Goal: Navigation & Orientation: Understand site structure

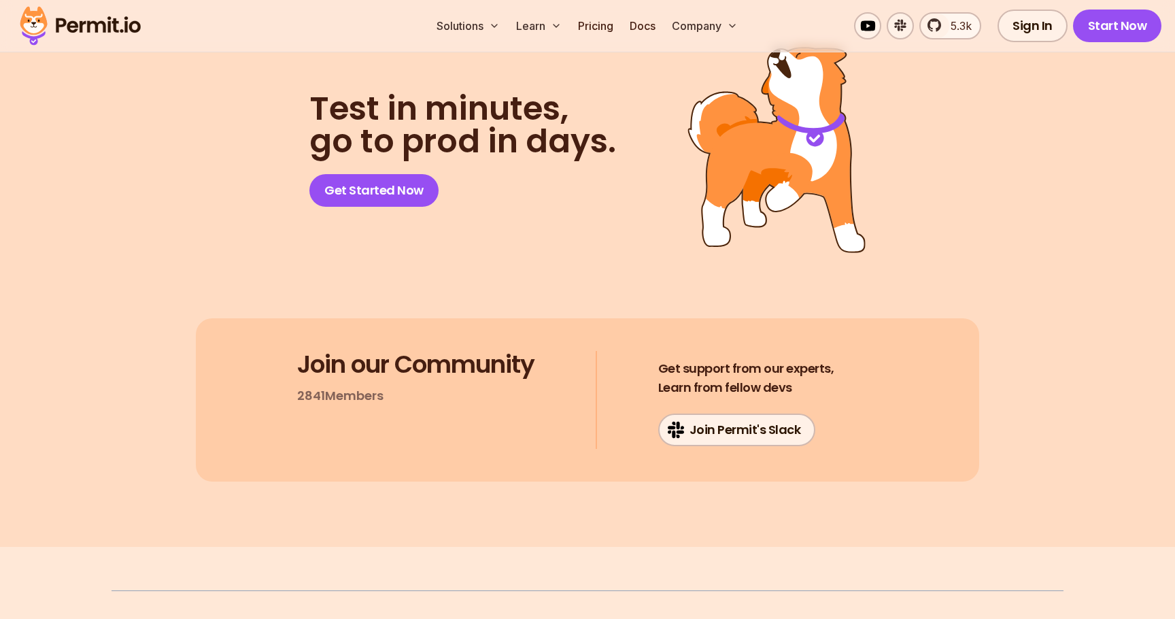
scroll to position [7009, 0]
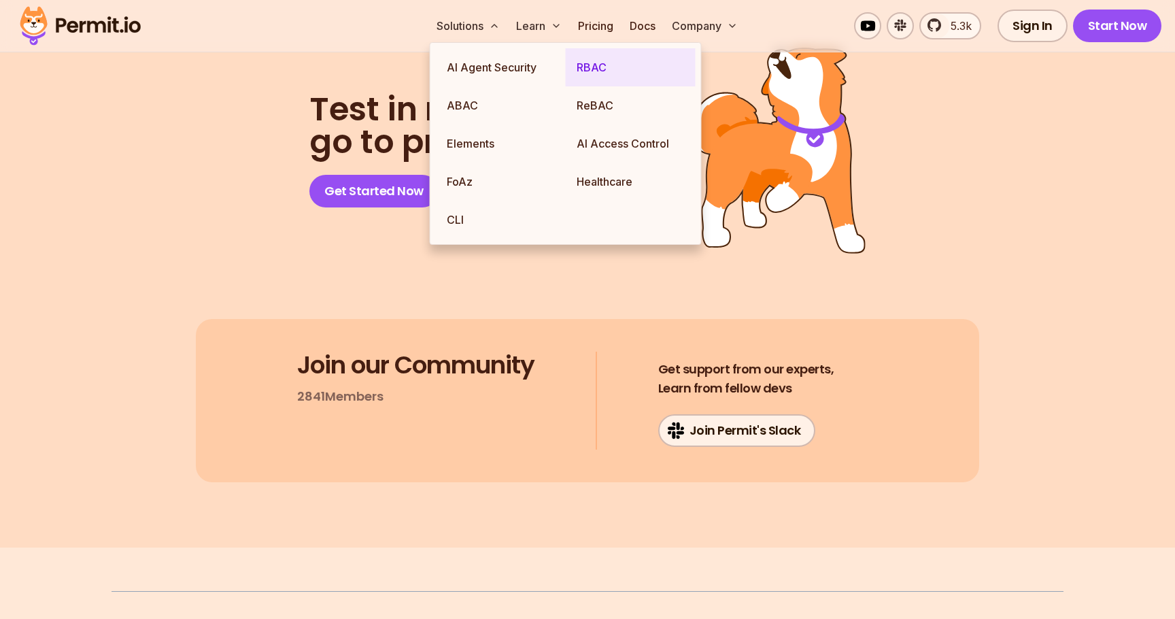
click at [589, 67] on link "RBAC" at bounding box center [631, 67] width 130 height 38
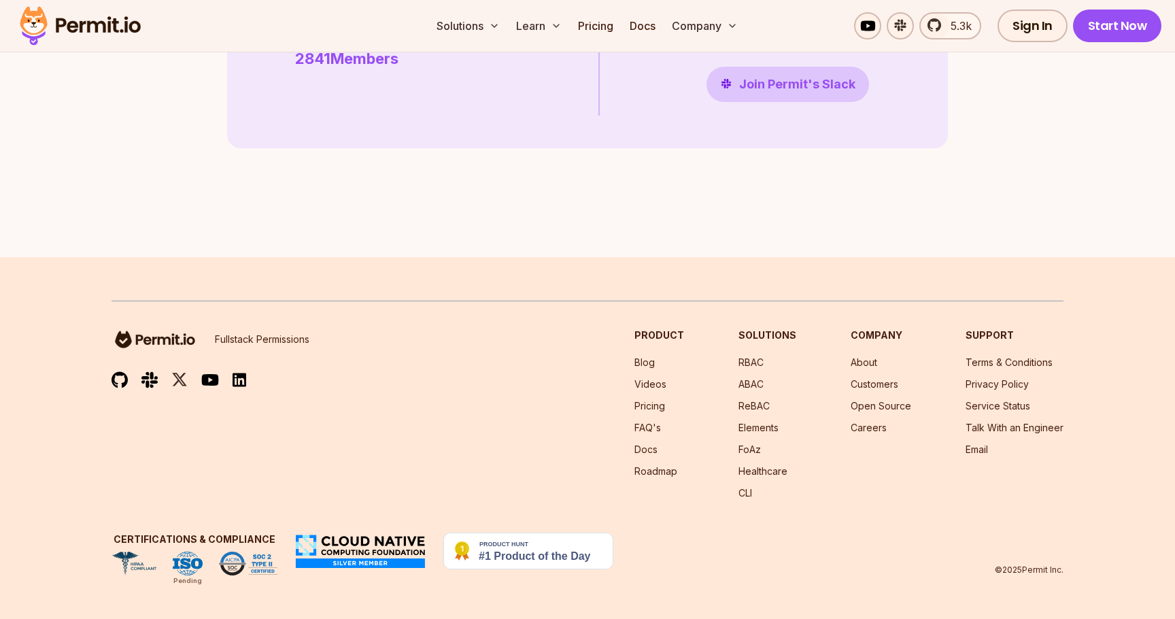
scroll to position [3928, 0]
click at [752, 368] on link "RBAC" at bounding box center [750, 362] width 25 height 12
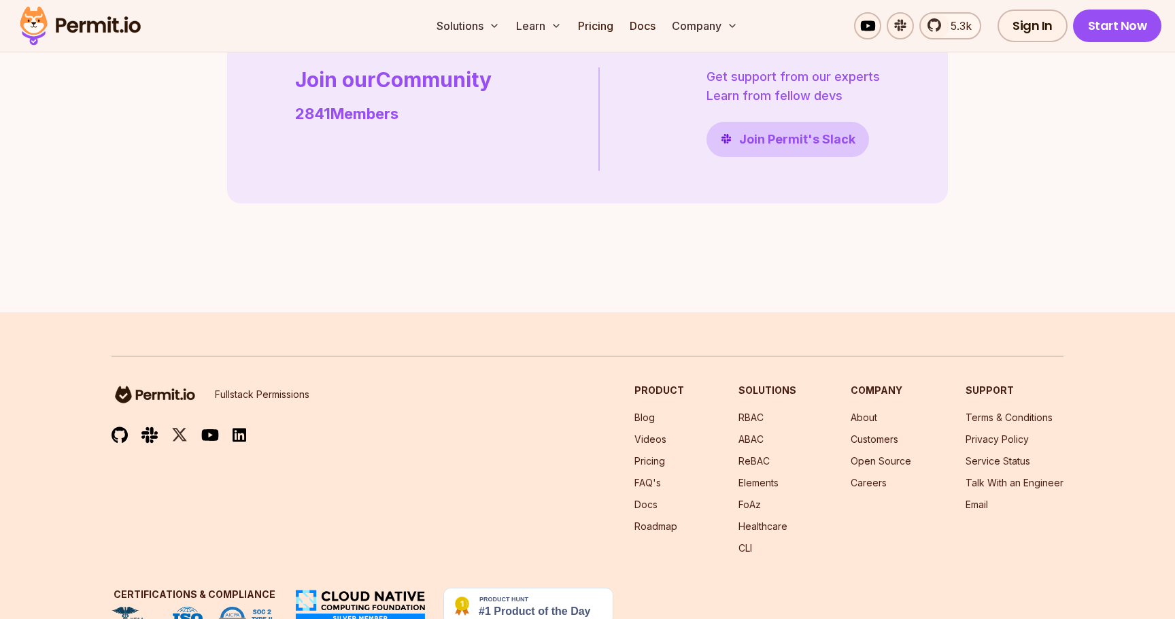
scroll to position [3940, 0]
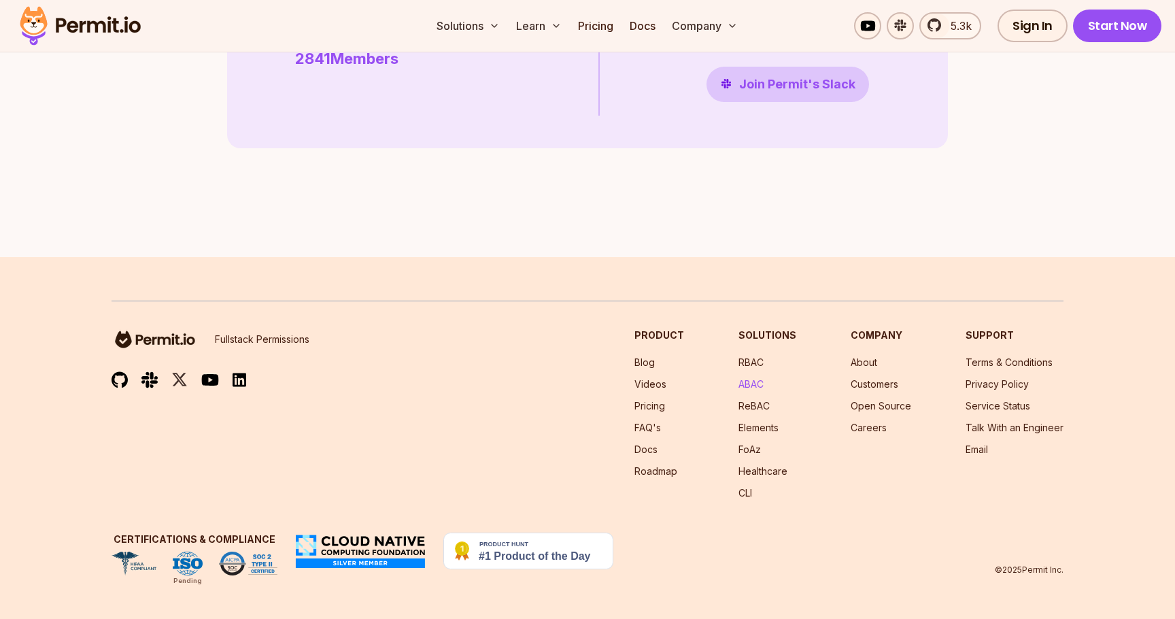
click at [758, 387] on link "ABAC" at bounding box center [750, 384] width 25 height 12
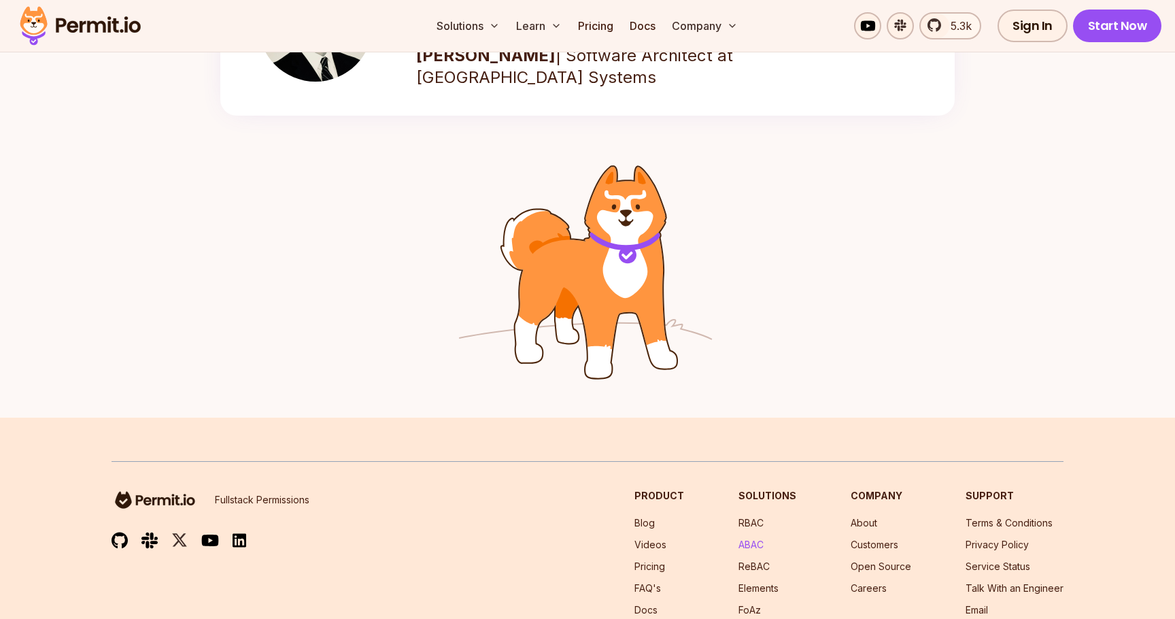
scroll to position [2229, 0]
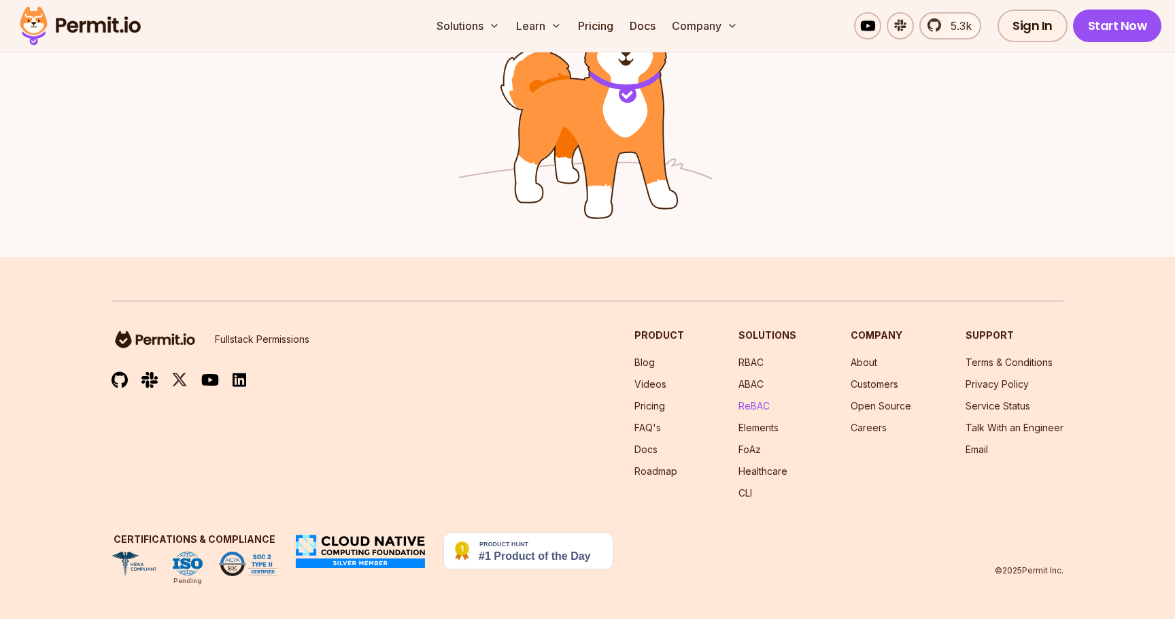
click at [754, 403] on link "ReBAC" at bounding box center [753, 406] width 31 height 12
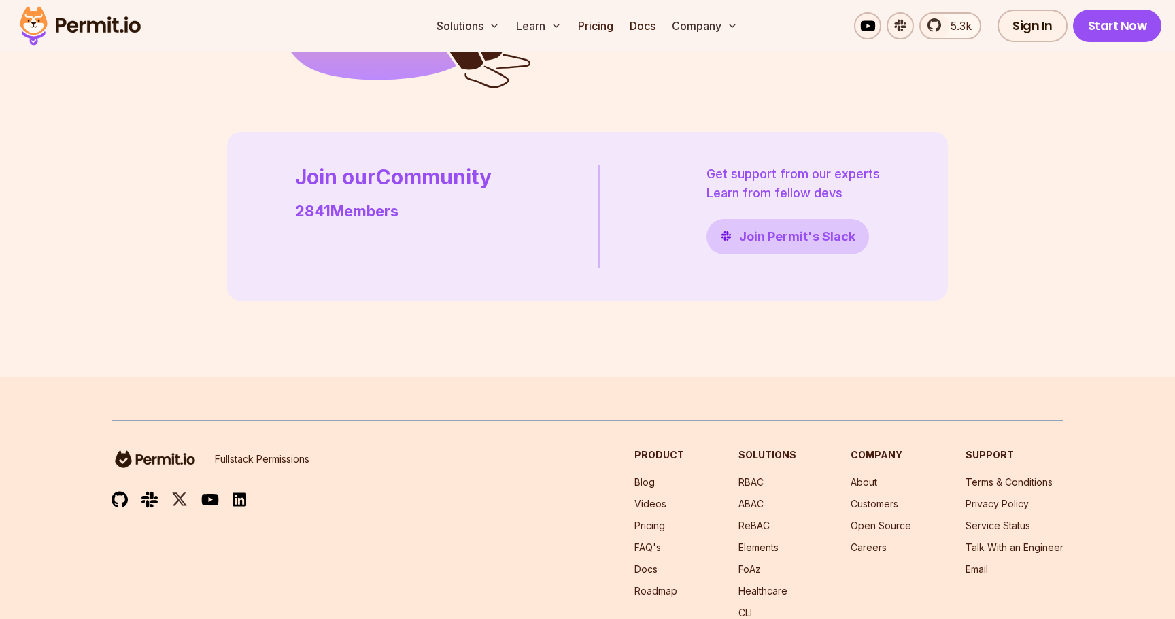
scroll to position [3946, 0]
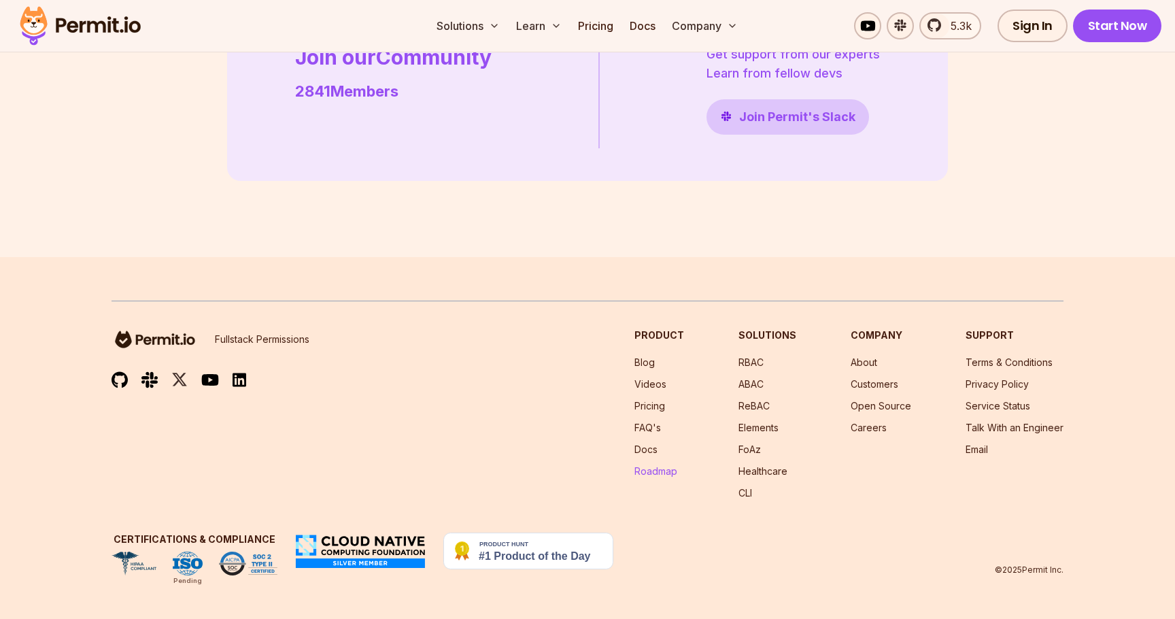
click at [667, 470] on link "Roadmap" at bounding box center [655, 471] width 43 height 12
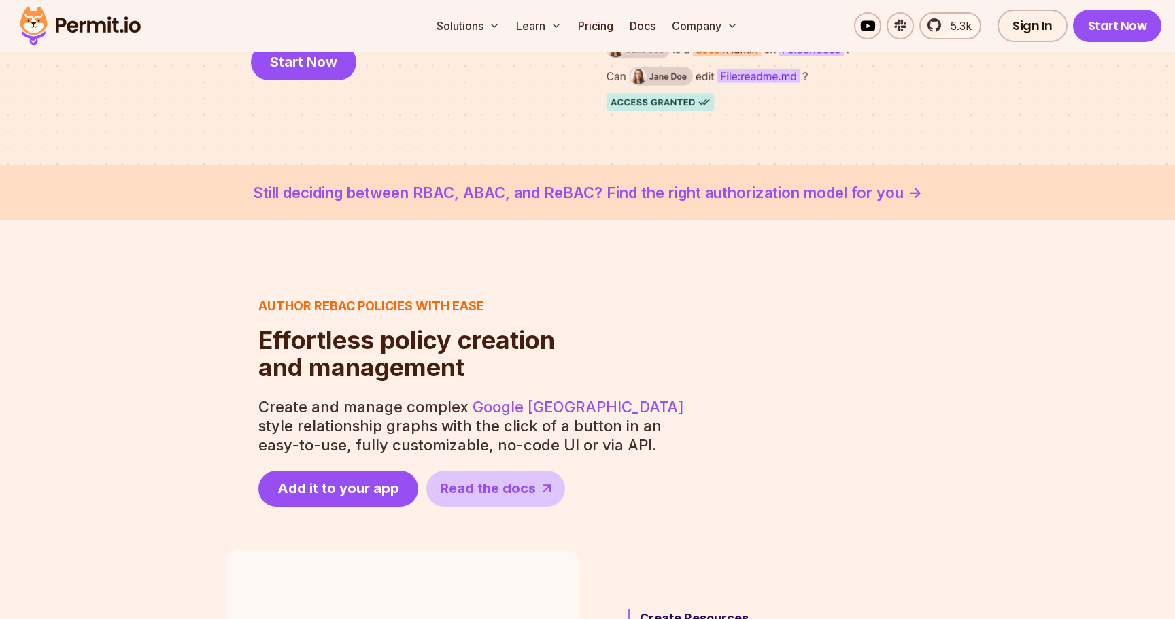
scroll to position [0, 0]
